Goal: Check status: Check status

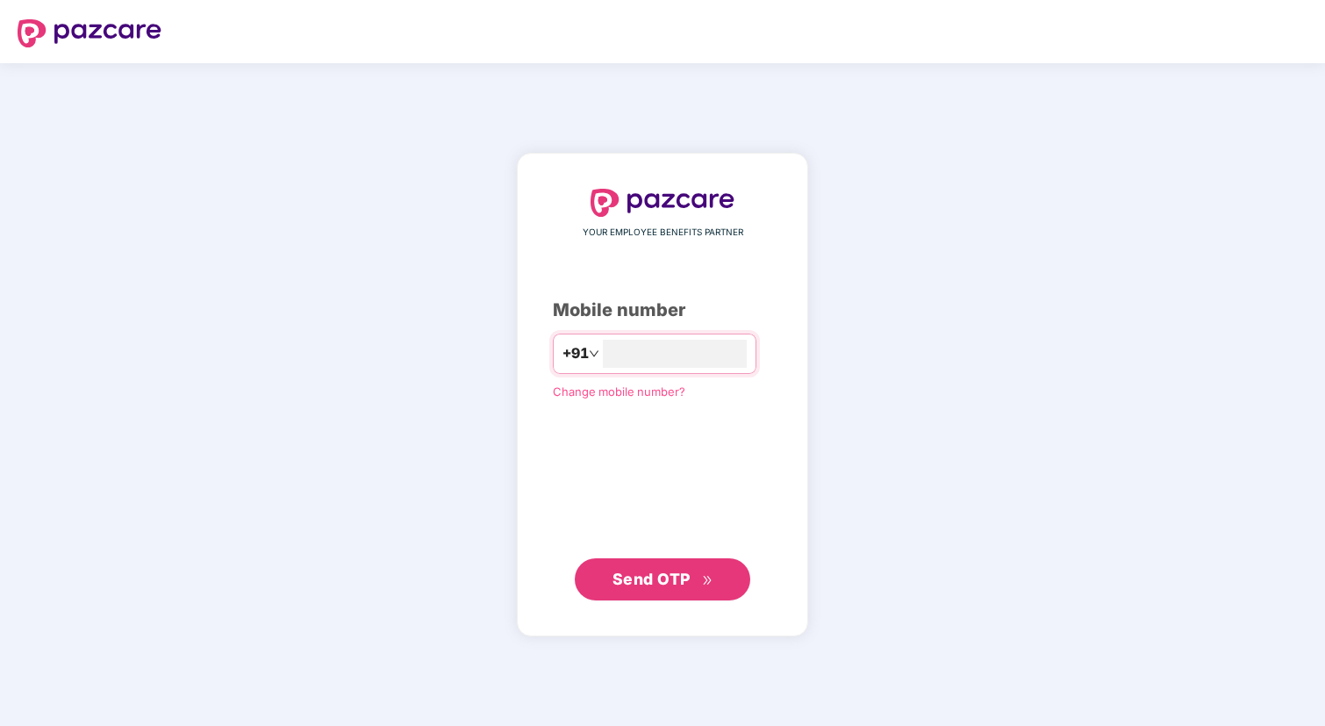
type input "**********"
click at [659, 590] on span "Send OTP" at bounding box center [663, 578] width 101 height 25
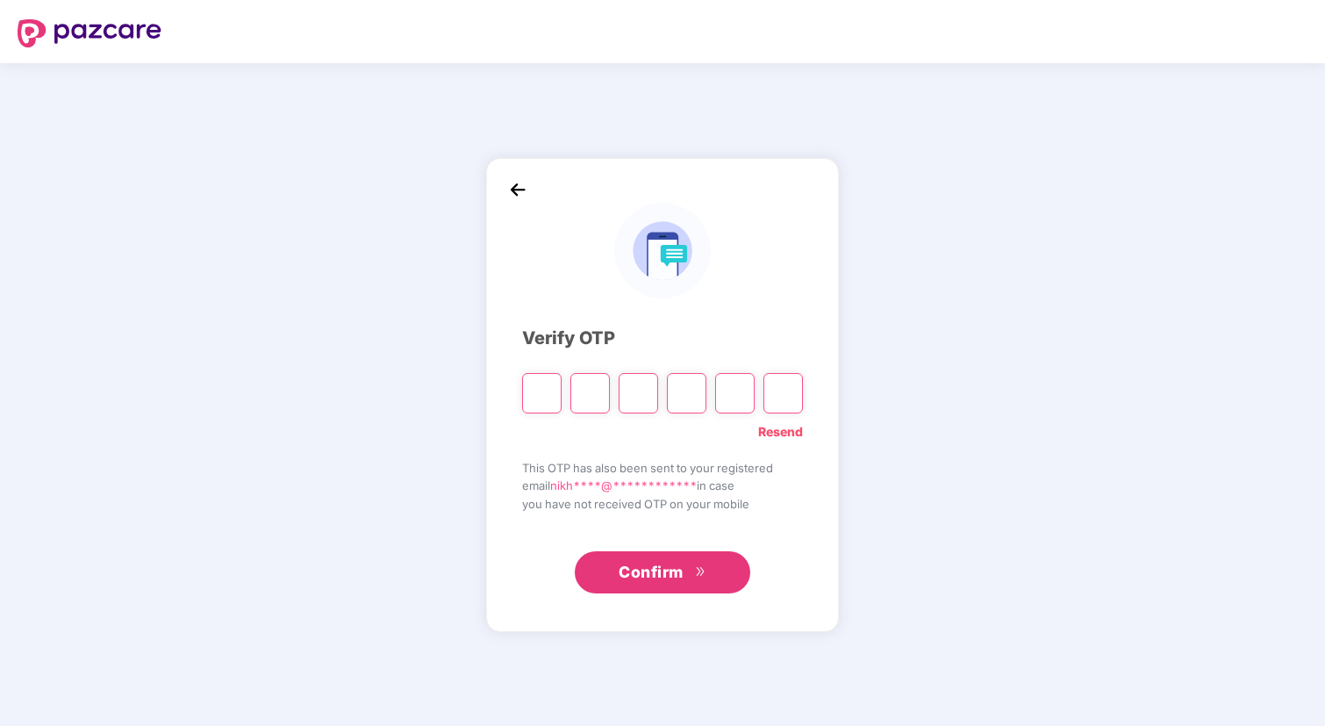
type input "*"
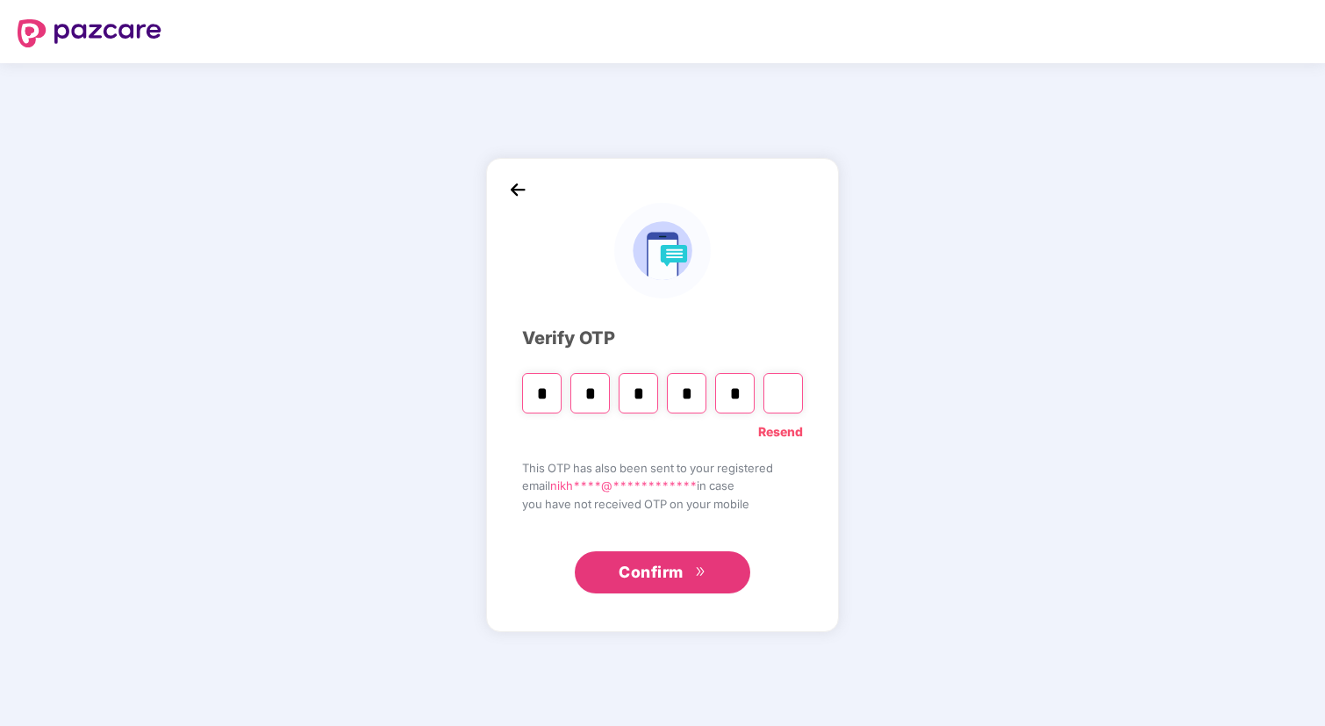
type input "*"
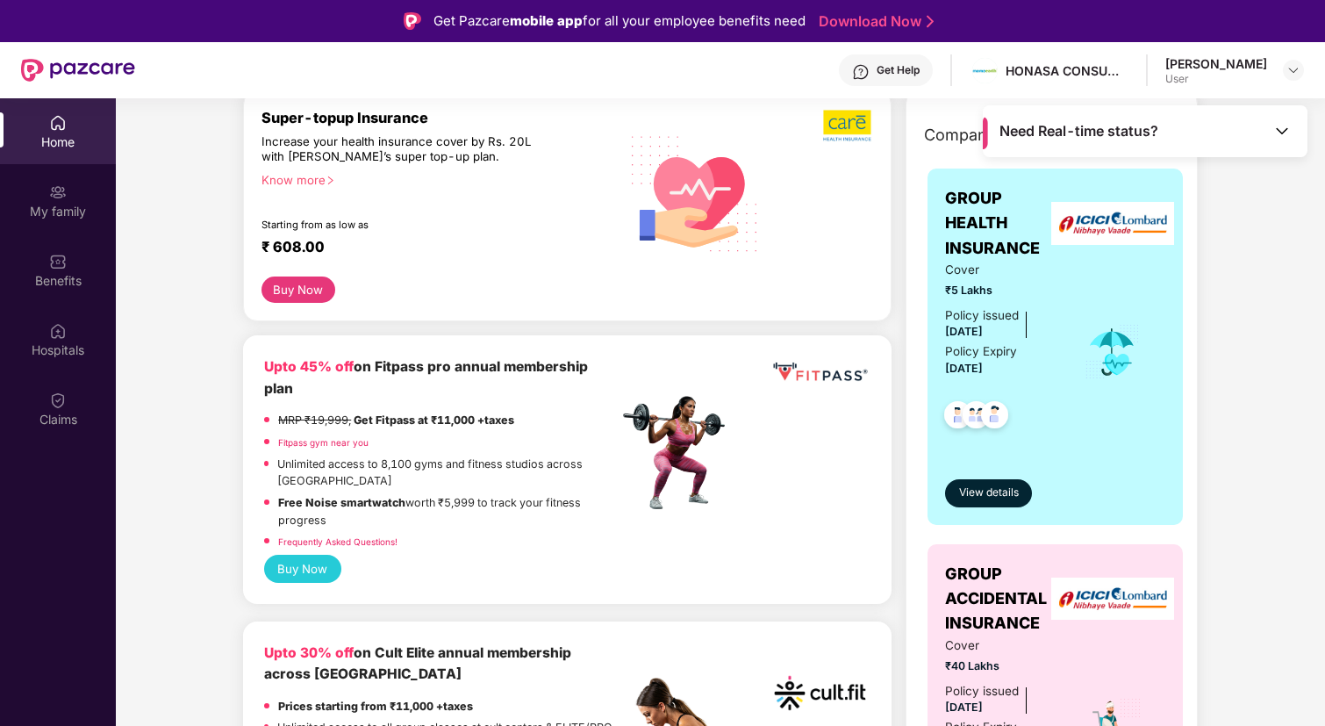
scroll to position [230, 0]
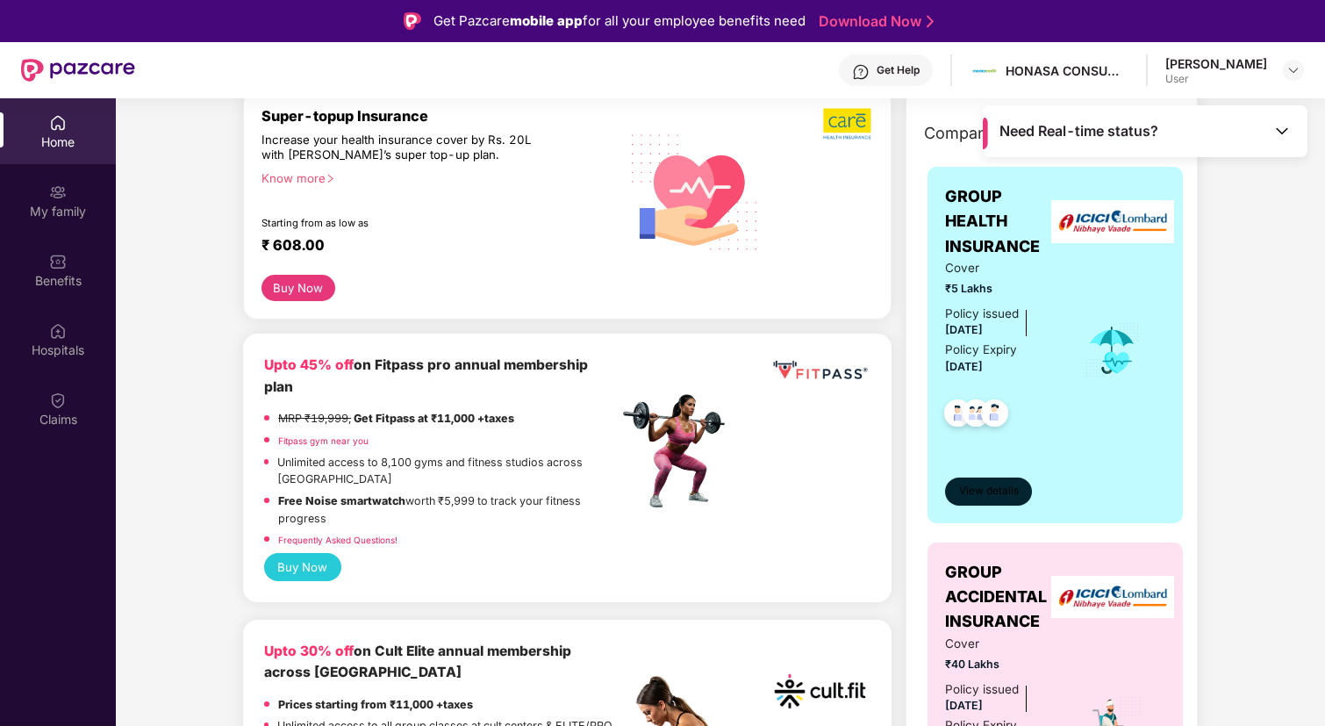
click at [995, 498] on span "View details" at bounding box center [989, 491] width 60 height 17
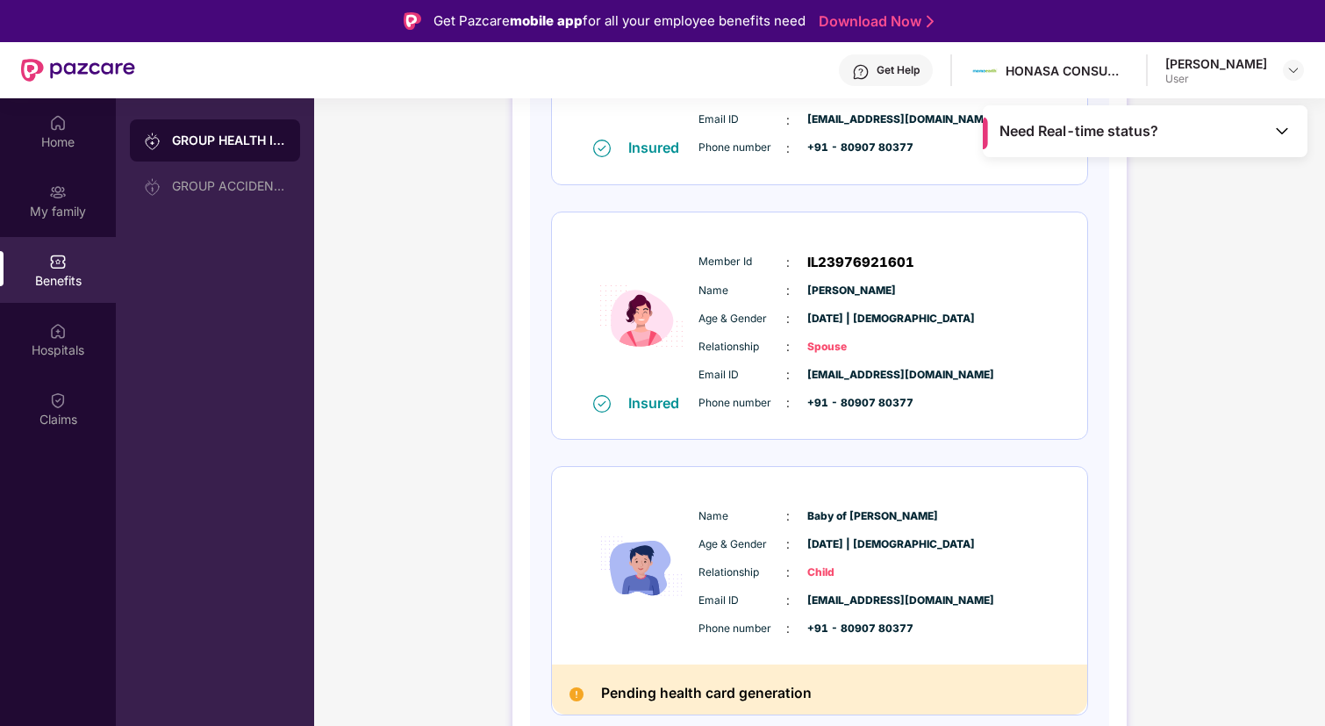
scroll to position [0, 0]
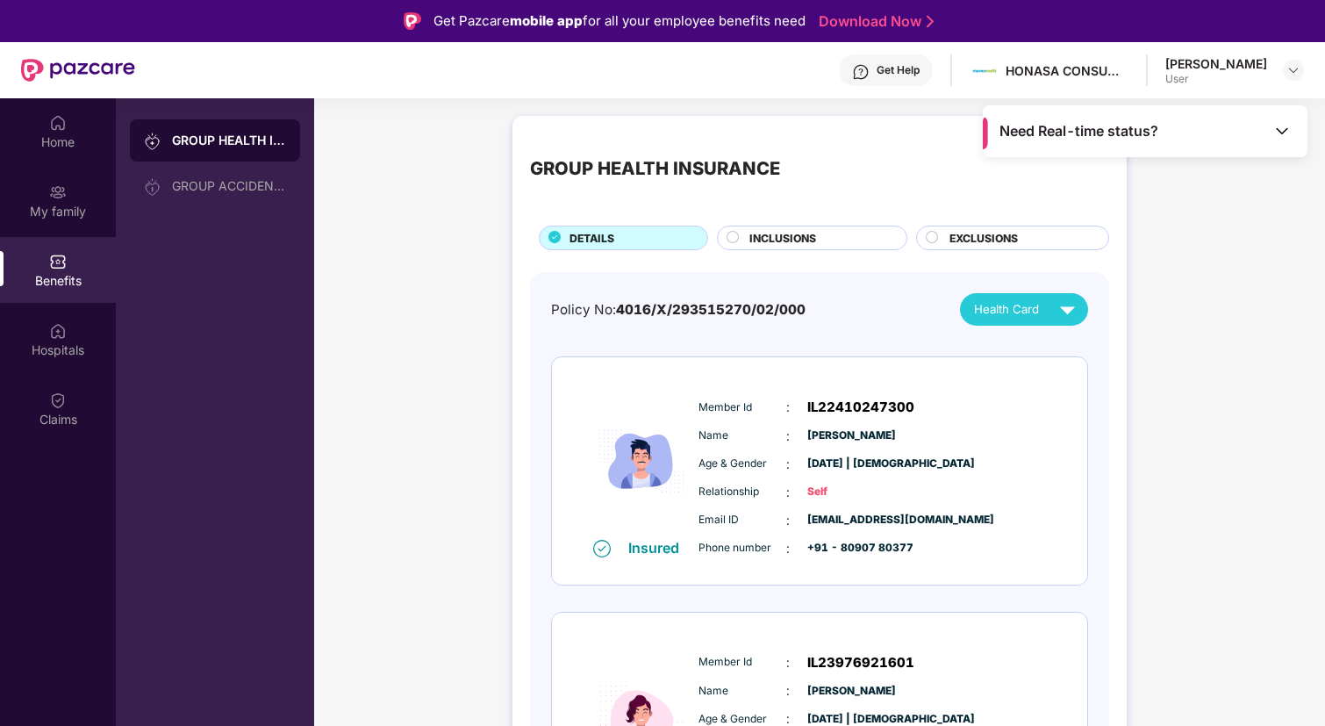
click at [1117, 112] on div "Need Real-time status?" at bounding box center [1145, 131] width 325 height 52
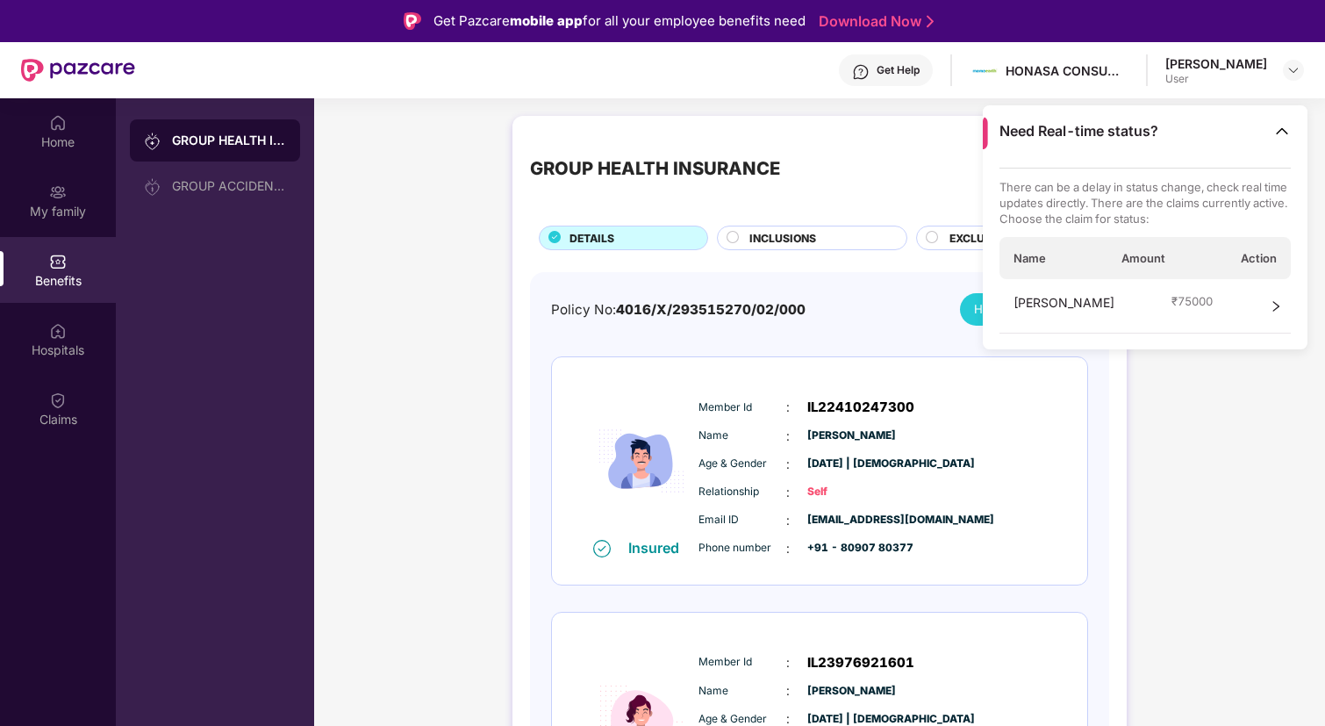
click at [1126, 310] on div "[PERSON_NAME] ₹ 75000" at bounding box center [1146, 306] width 292 height 54
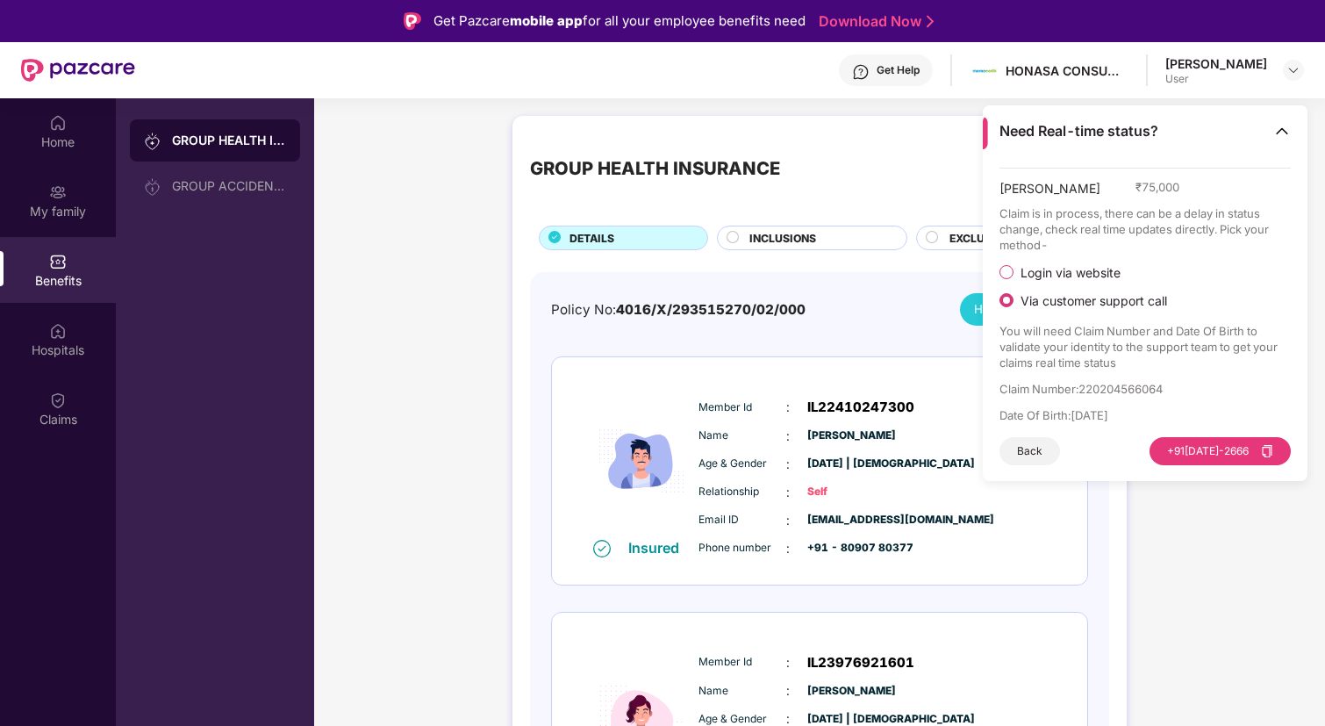
click at [1066, 276] on span "Login via website" at bounding box center [1071, 273] width 114 height 16
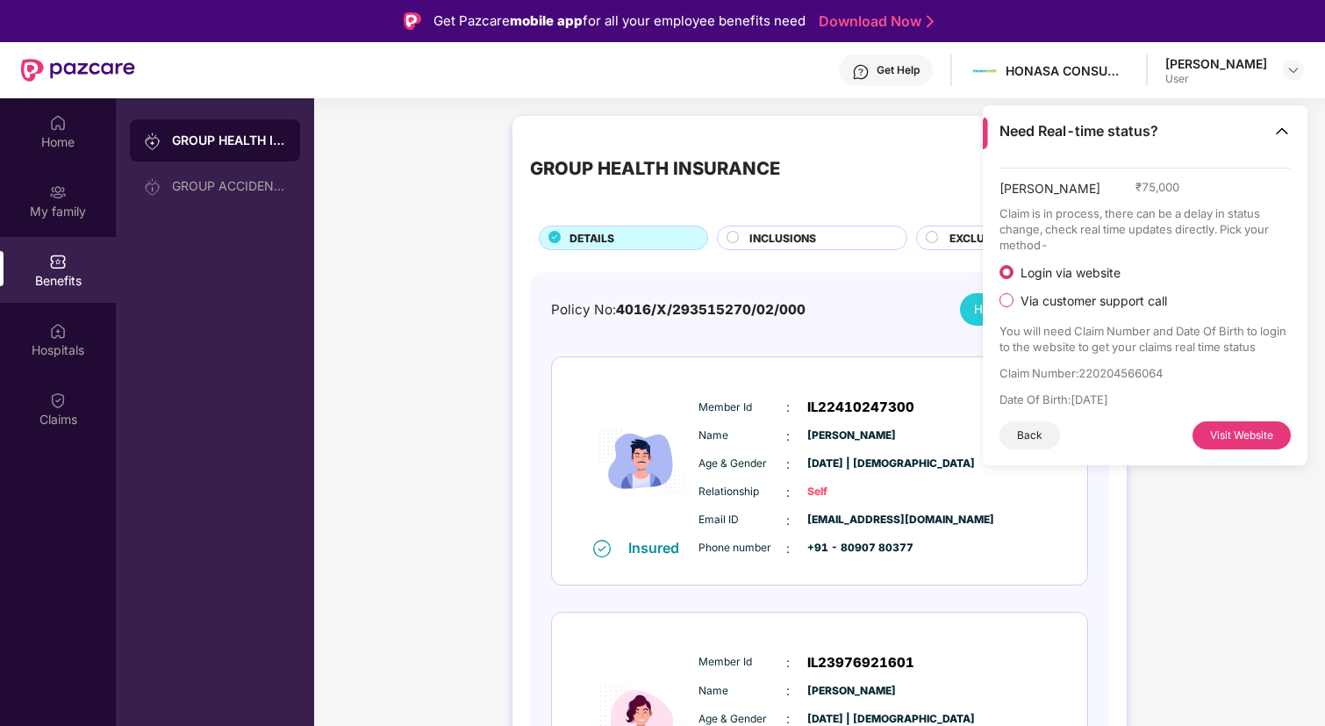
click at [1125, 374] on p "Claim Number : 220204566064" at bounding box center [1146, 373] width 292 height 16
copy p "220204566064"
click at [1226, 439] on button "Visit Website" at bounding box center [1242, 435] width 98 height 28
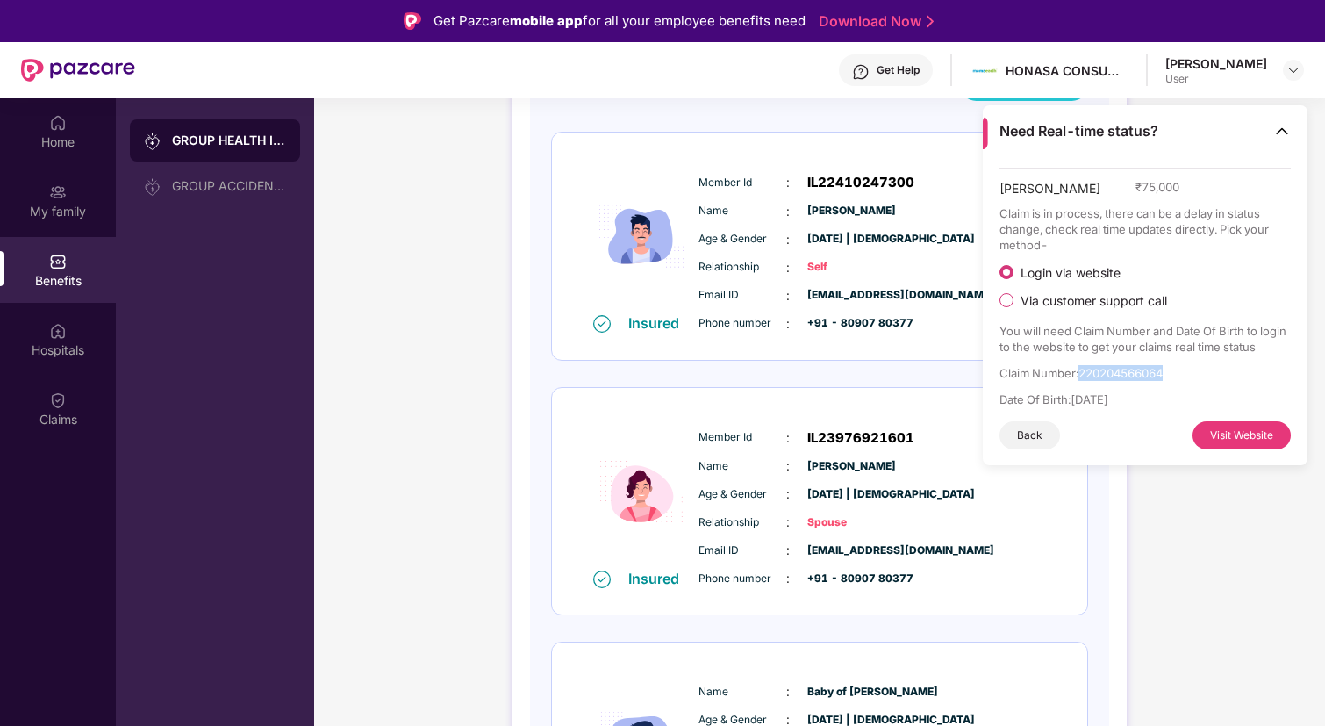
scroll to position [235, 0]
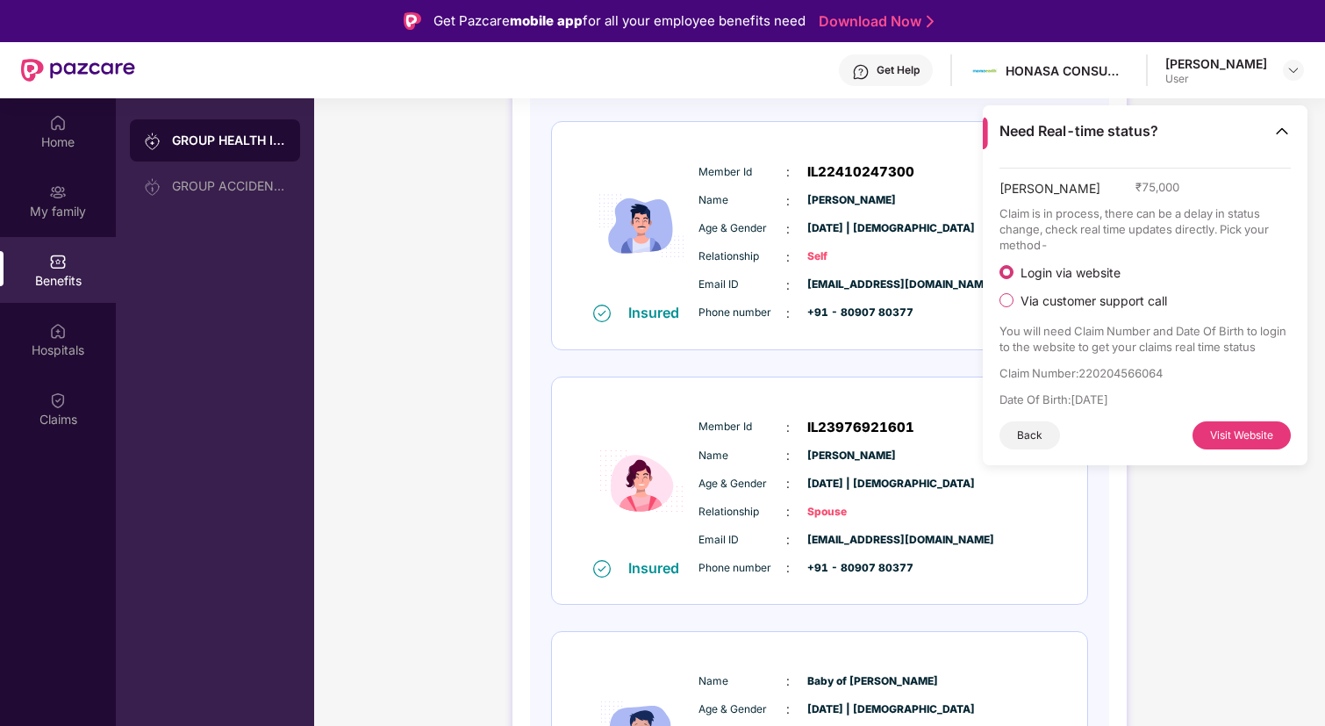
click at [844, 176] on span "IL22410247300" at bounding box center [861, 172] width 107 height 21
copy span "IL22410247300"
click at [1280, 109] on div "Need Real-time status?" at bounding box center [1145, 131] width 325 height 52
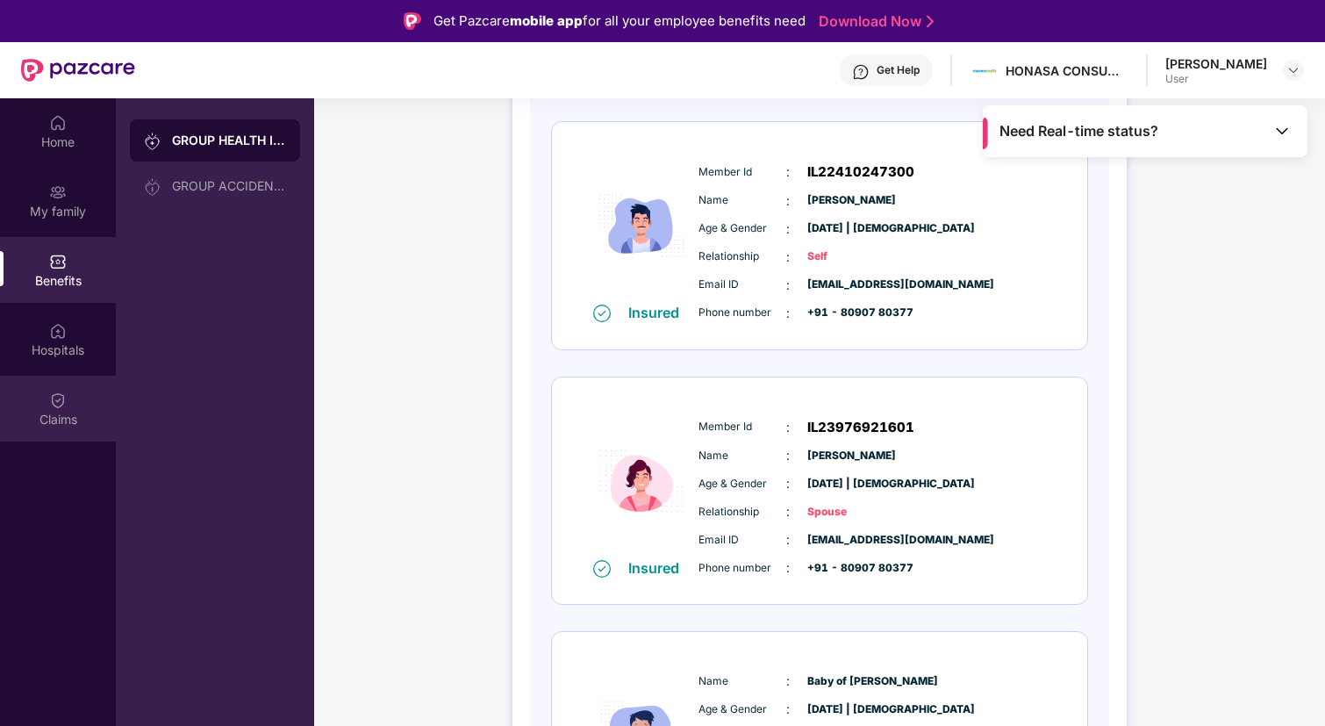
click at [40, 405] on div "Claims" at bounding box center [58, 409] width 116 height 66
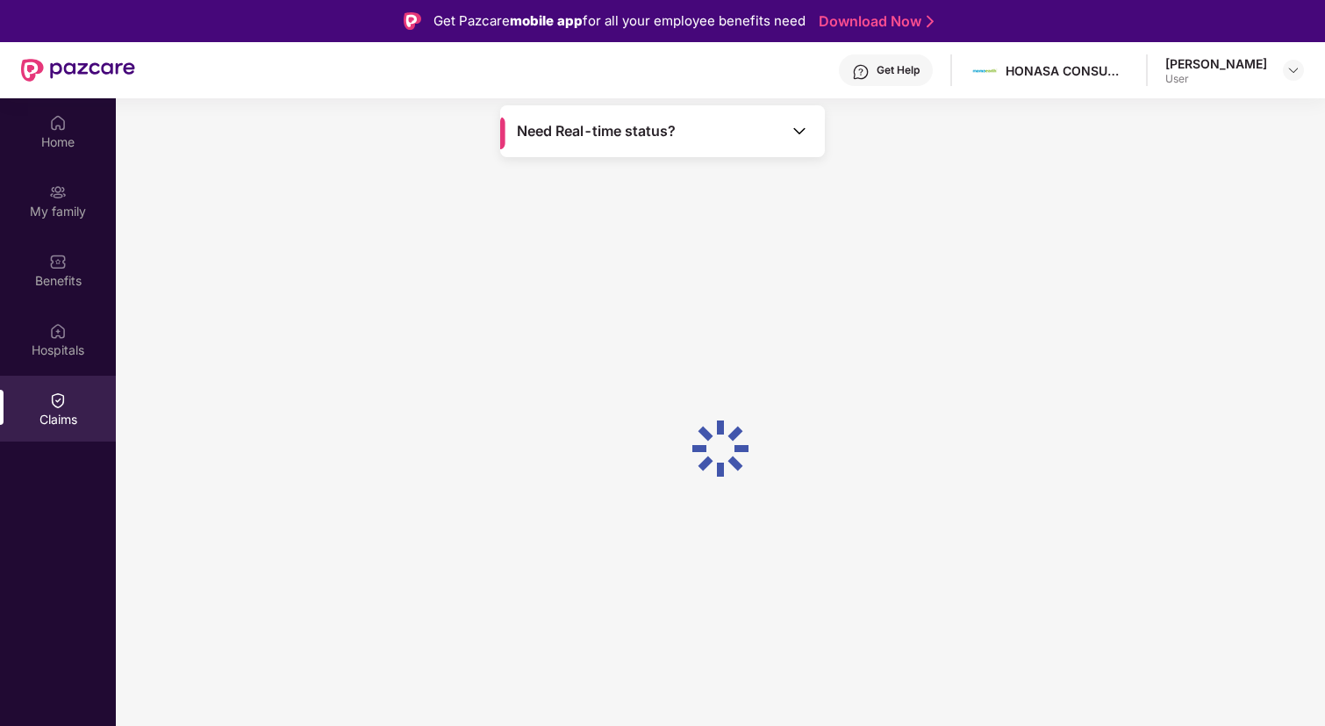
scroll to position [0, 0]
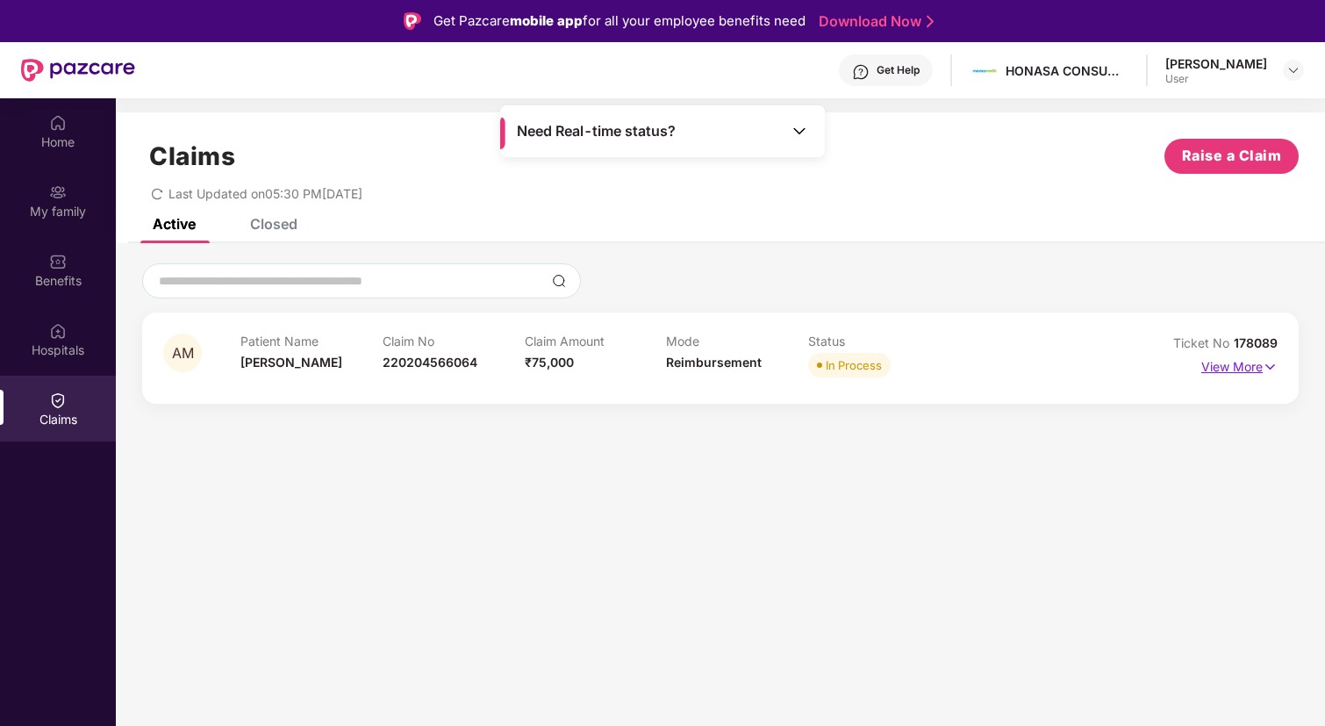
click at [1231, 367] on p "View More" at bounding box center [1240, 365] width 76 height 24
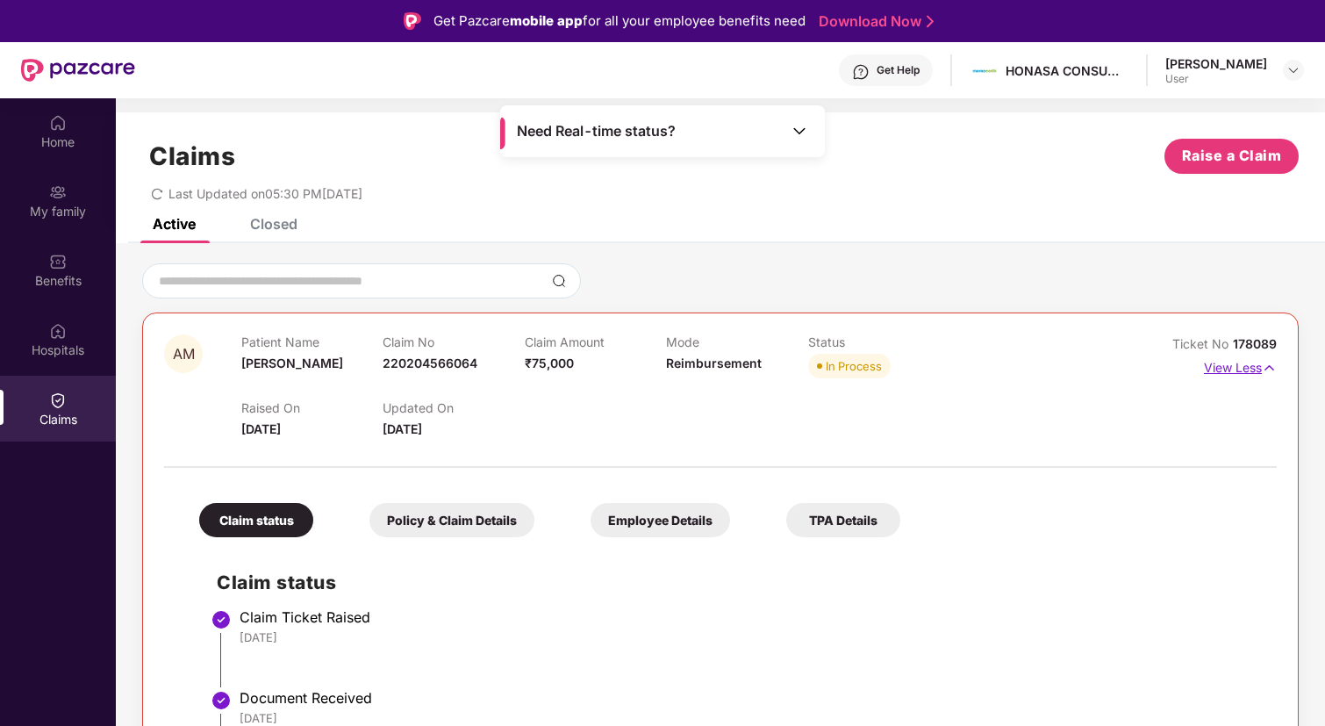
click at [1224, 370] on p "View Less" at bounding box center [1240, 366] width 73 height 24
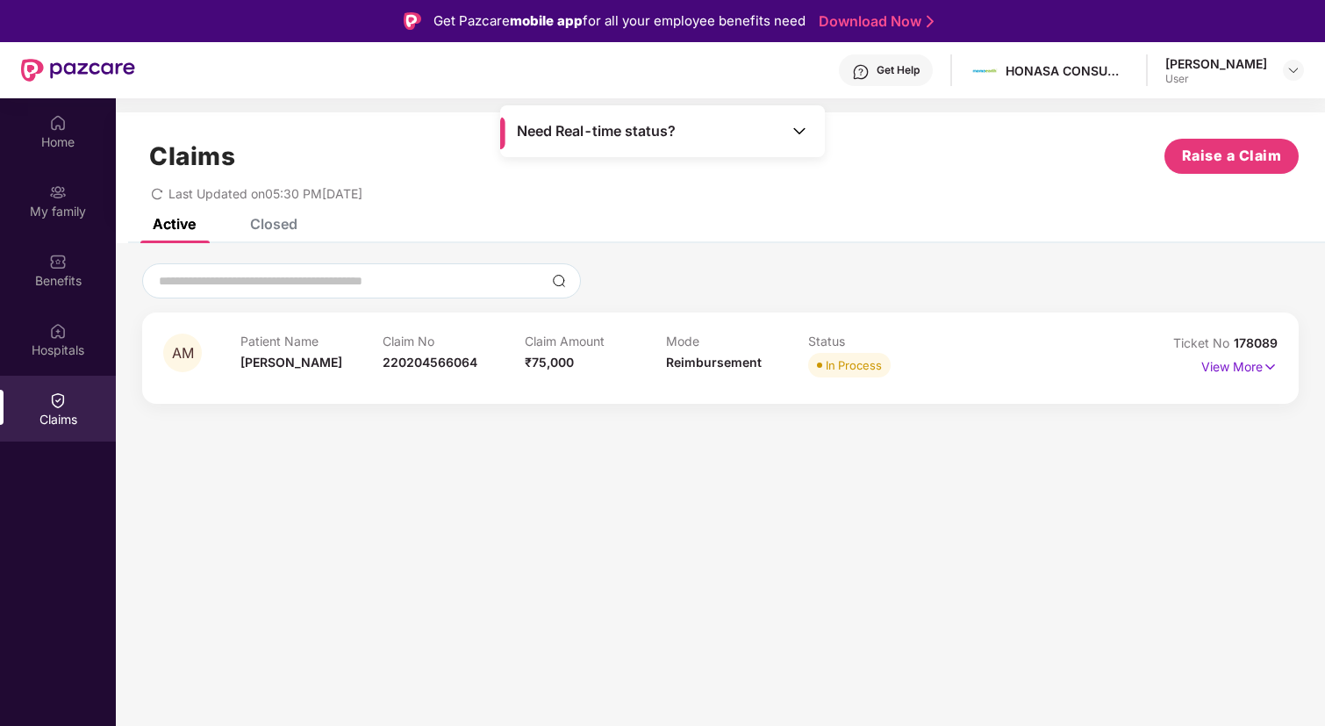
click at [840, 363] on div "In Process" at bounding box center [854, 365] width 56 height 18
click at [1271, 364] on img at bounding box center [1270, 366] width 15 height 19
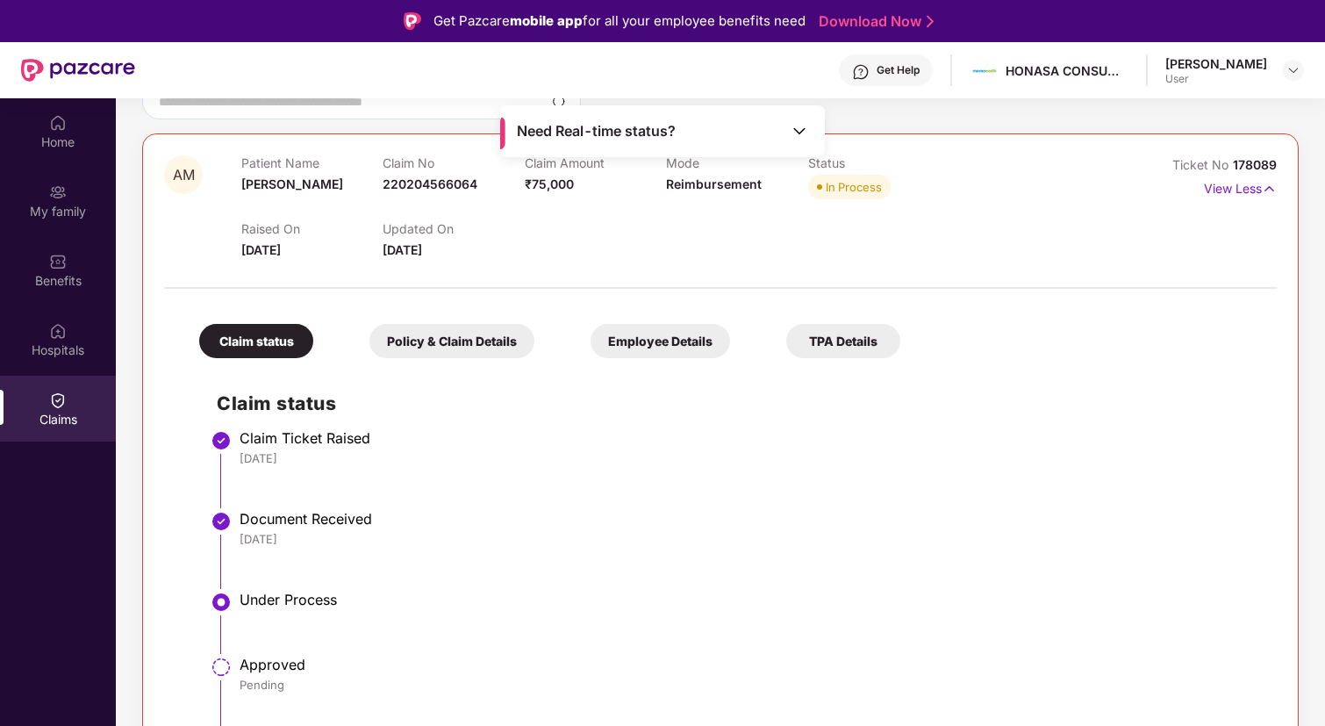
scroll to position [98, 0]
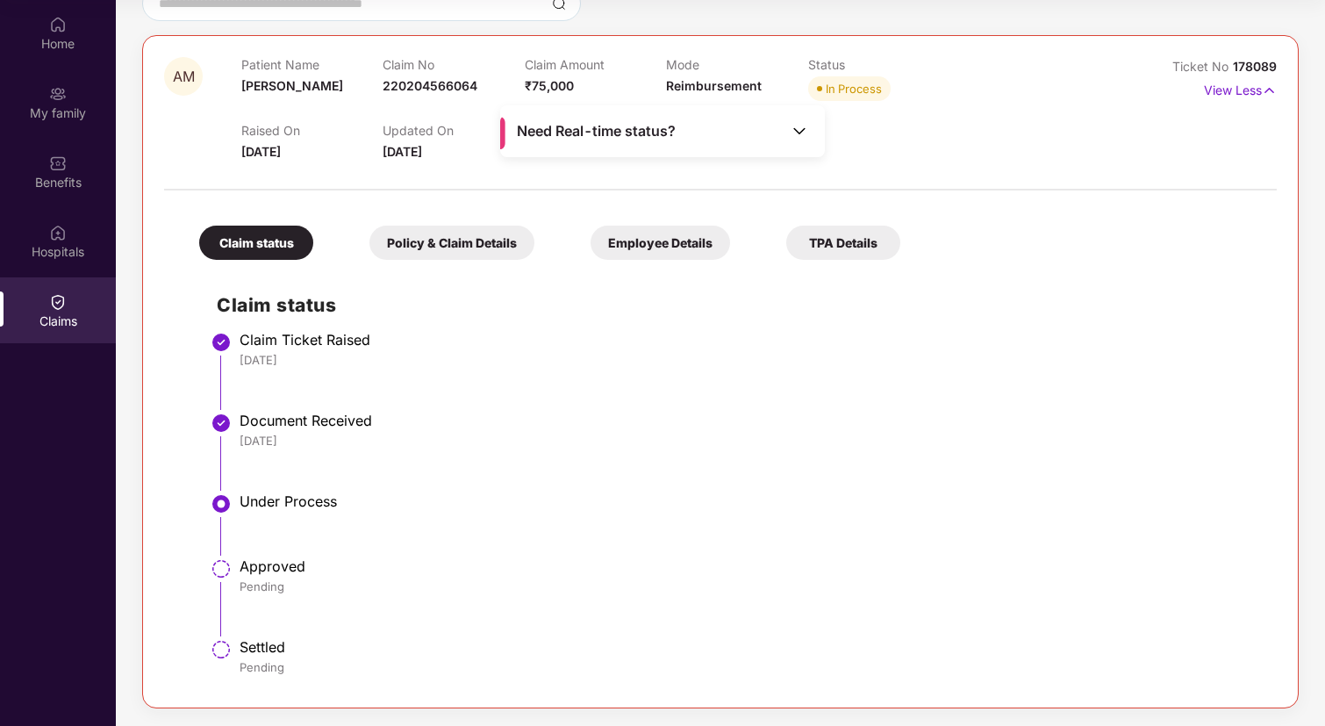
click at [404, 240] on div "Policy & Claim Details" at bounding box center [452, 243] width 165 height 34
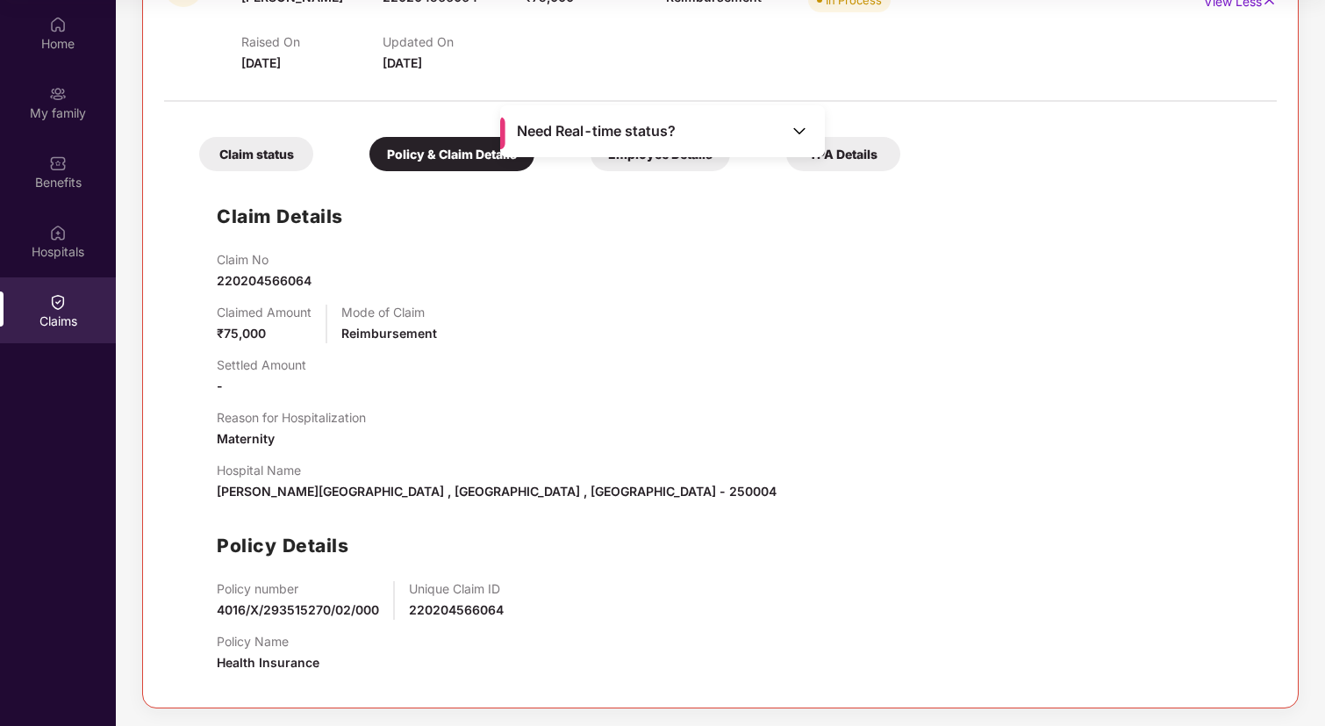
scroll to position [0, 0]
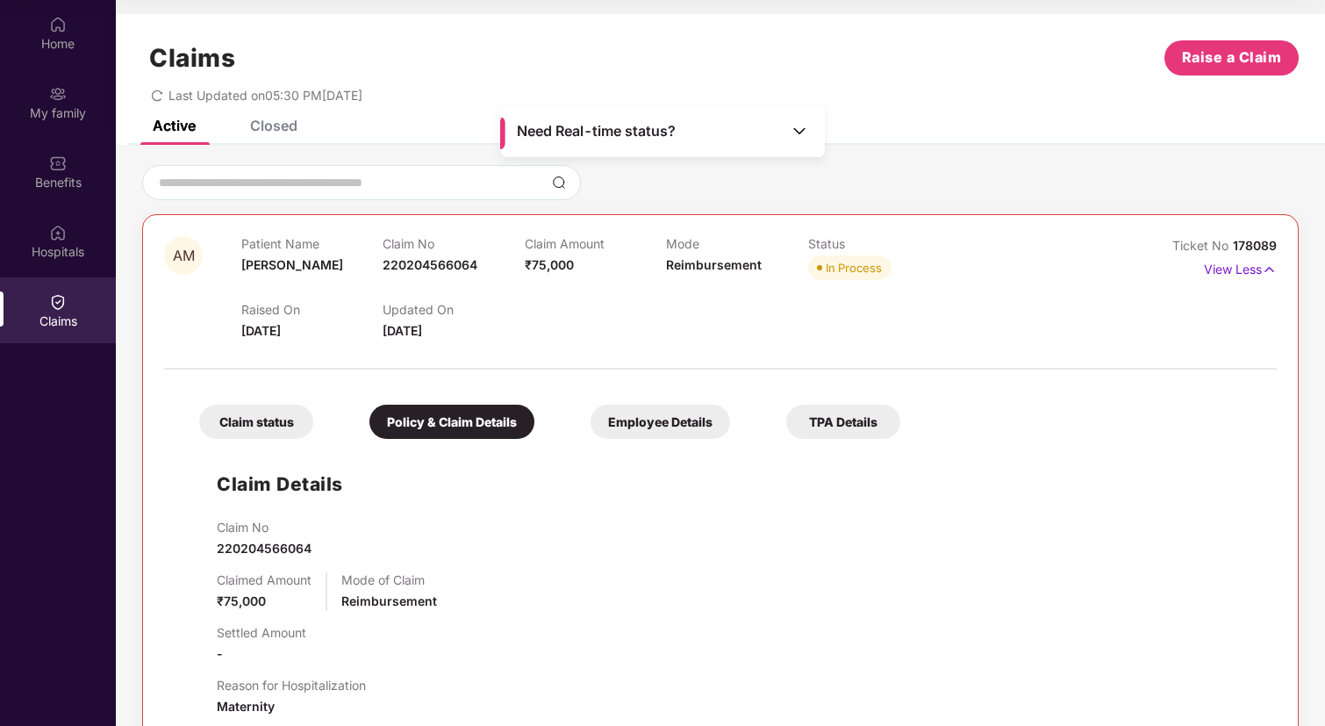
click at [645, 435] on div "Employee Details" at bounding box center [661, 422] width 140 height 34
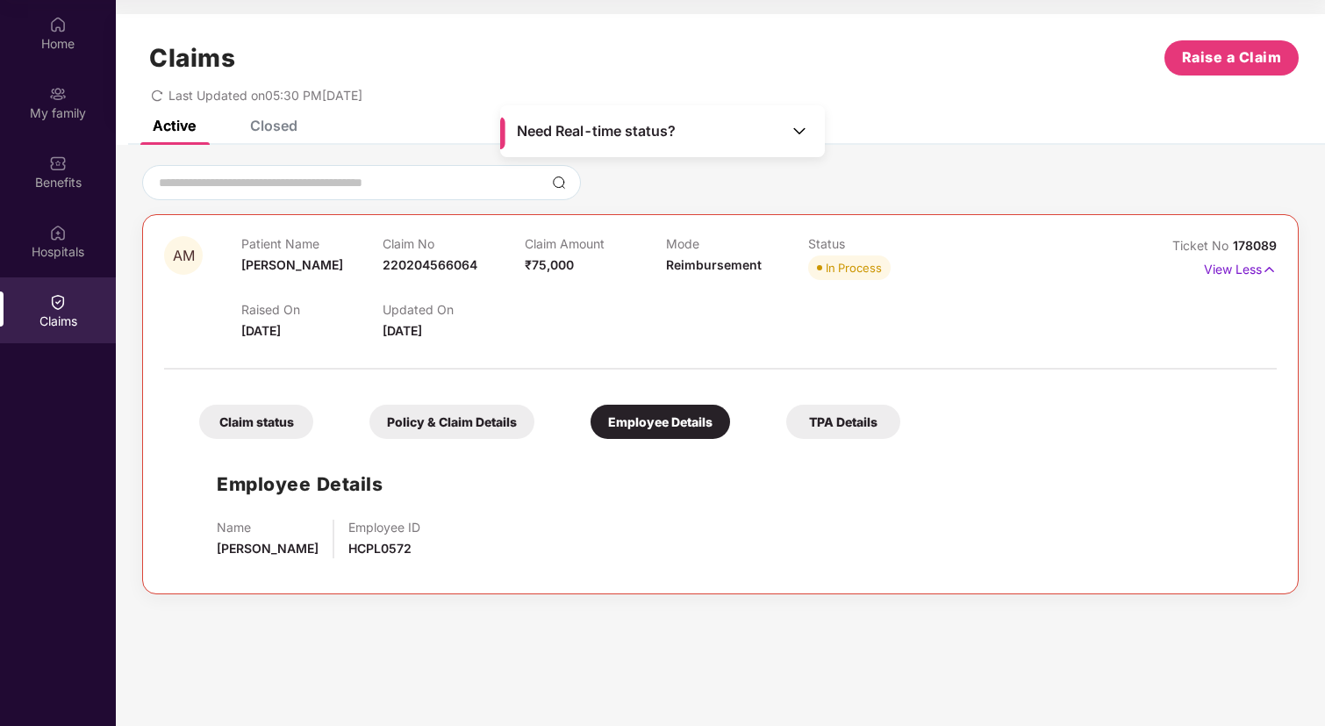
click at [829, 438] on div "TPA Details" at bounding box center [843, 422] width 114 height 34
